Goal: Complete application form

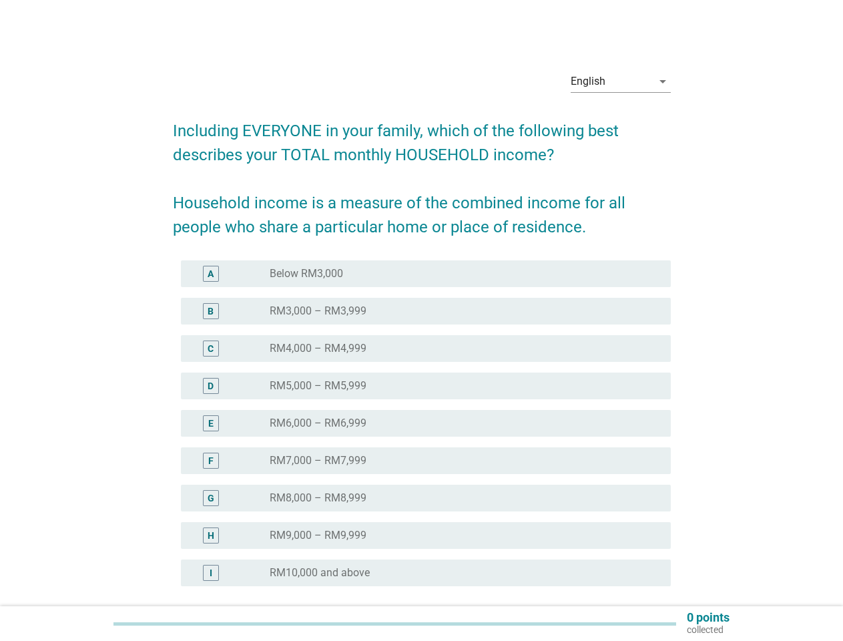
click at [422, 345] on div "radio_button_unchecked RM4,000 – RM4,999" at bounding box center [460, 348] width 380 height 13
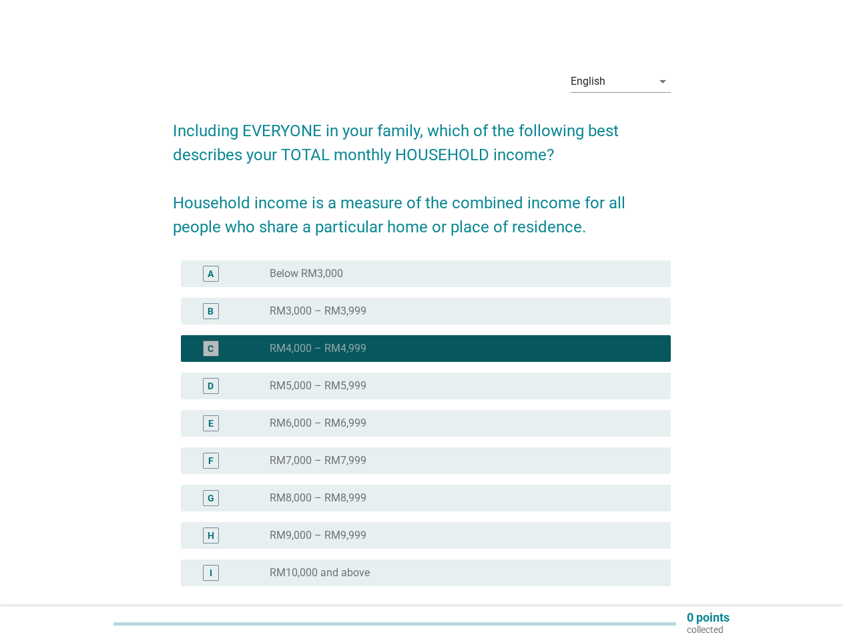
click at [621, 81] on div "English" at bounding box center [611, 81] width 81 height 21
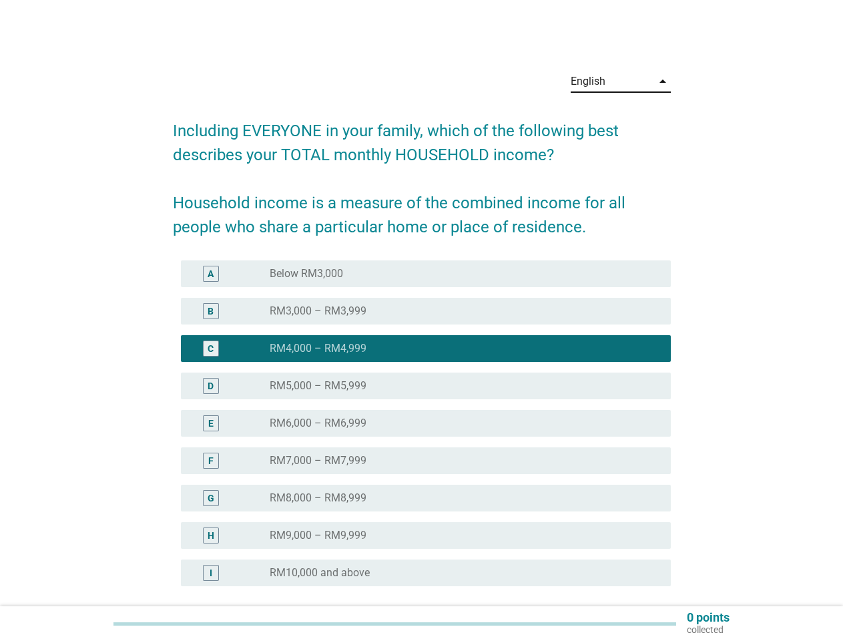
click at [422, 431] on div "E radio_button_unchecked RM6,000 – RM6,999" at bounding box center [426, 423] width 490 height 27
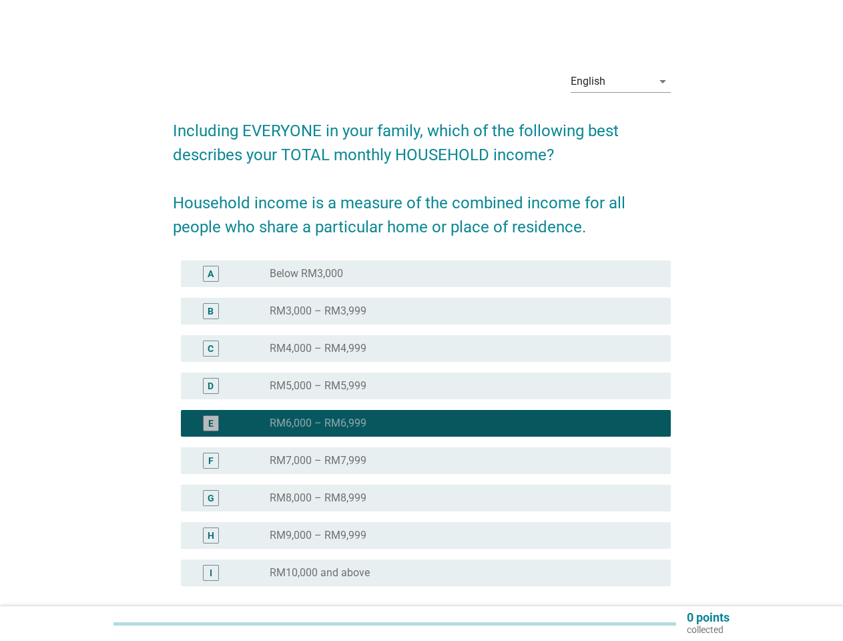
click at [422, 423] on div "radio_button_checked RM6,000 – RM6,999" at bounding box center [460, 422] width 380 height 13
click at [426, 274] on div "radio_button_unchecked Below RM3,000" at bounding box center [460, 273] width 380 height 13
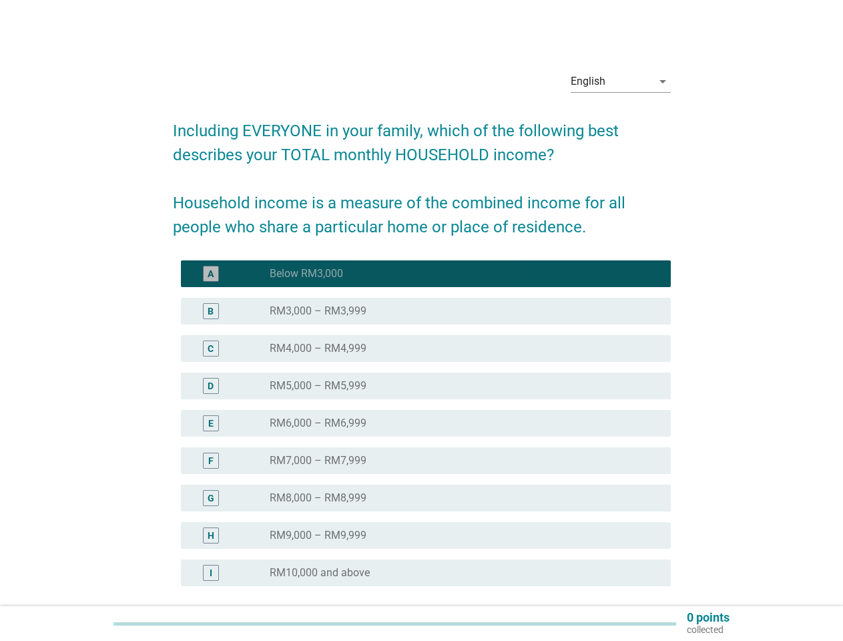
click at [306, 274] on label "Below RM3,000" at bounding box center [306, 273] width 73 height 13
click at [426, 311] on div "radio_button_unchecked RM3,000 – RM3,999" at bounding box center [460, 310] width 380 height 13
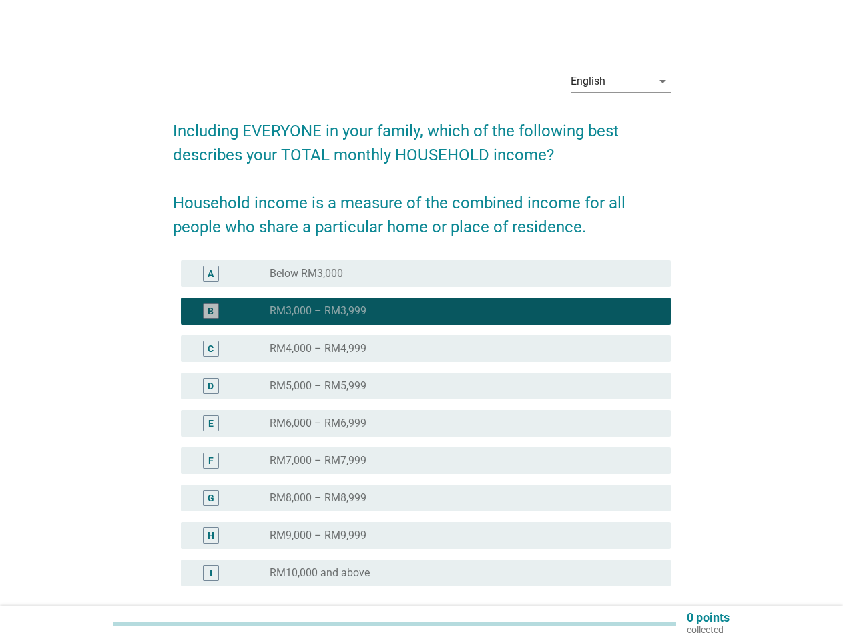
click at [318, 311] on label "RM3,000 – RM3,999" at bounding box center [318, 310] width 97 height 13
click at [426, 348] on div "radio_button_unchecked RM4,000 – RM4,999" at bounding box center [460, 348] width 380 height 13
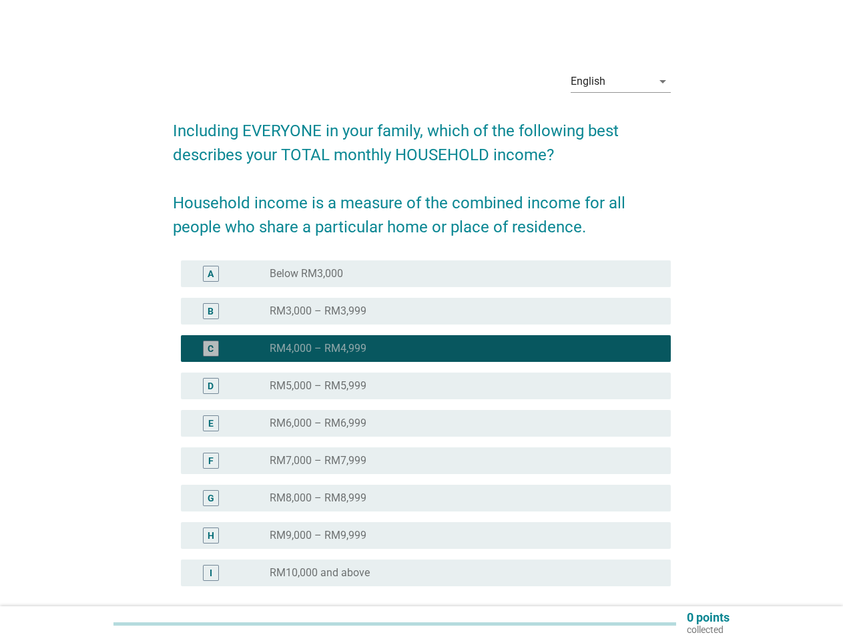
click at [318, 348] on label "RM4,000 – RM4,999" at bounding box center [318, 348] width 97 height 13
